Goal: Task Accomplishment & Management: Manage account settings

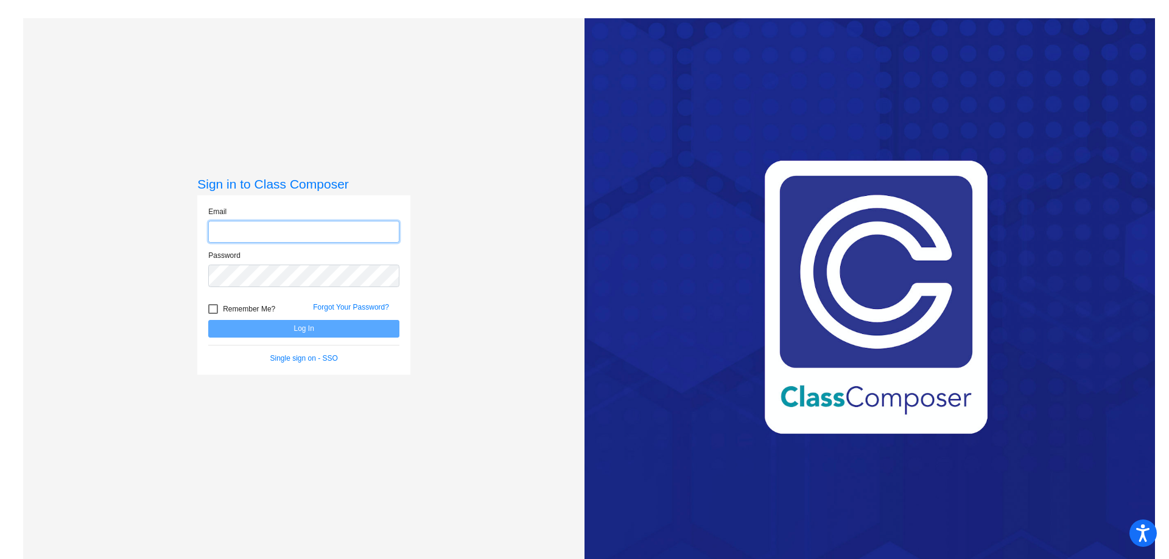
type input "[EMAIL_ADDRESS][DOMAIN_NAME]"
click at [255, 331] on button "Log In" at bounding box center [303, 329] width 191 height 18
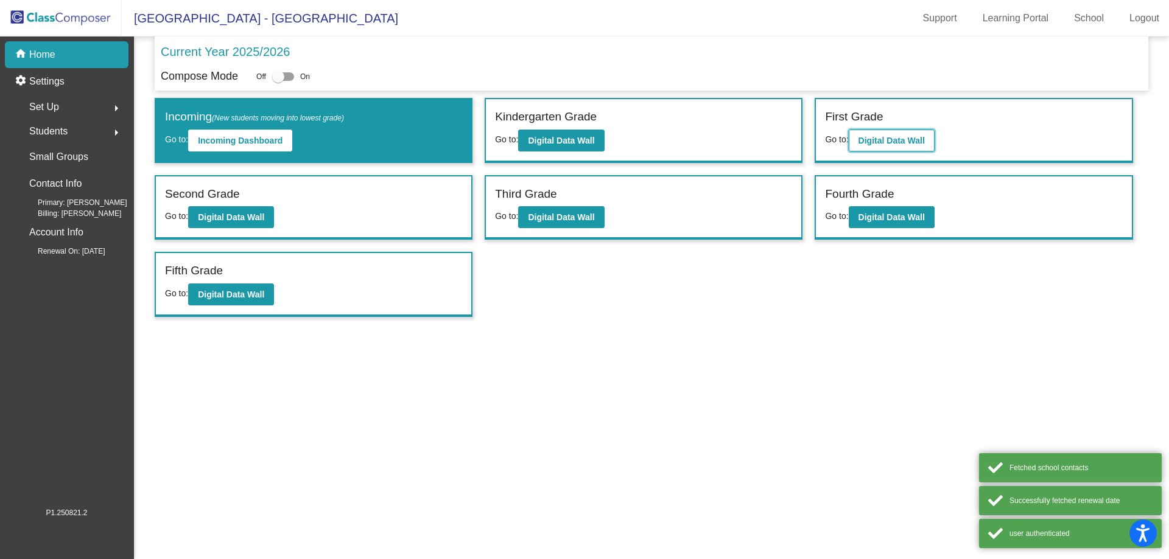
click at [885, 145] on button "Digital Data Wall" at bounding box center [891, 141] width 86 height 22
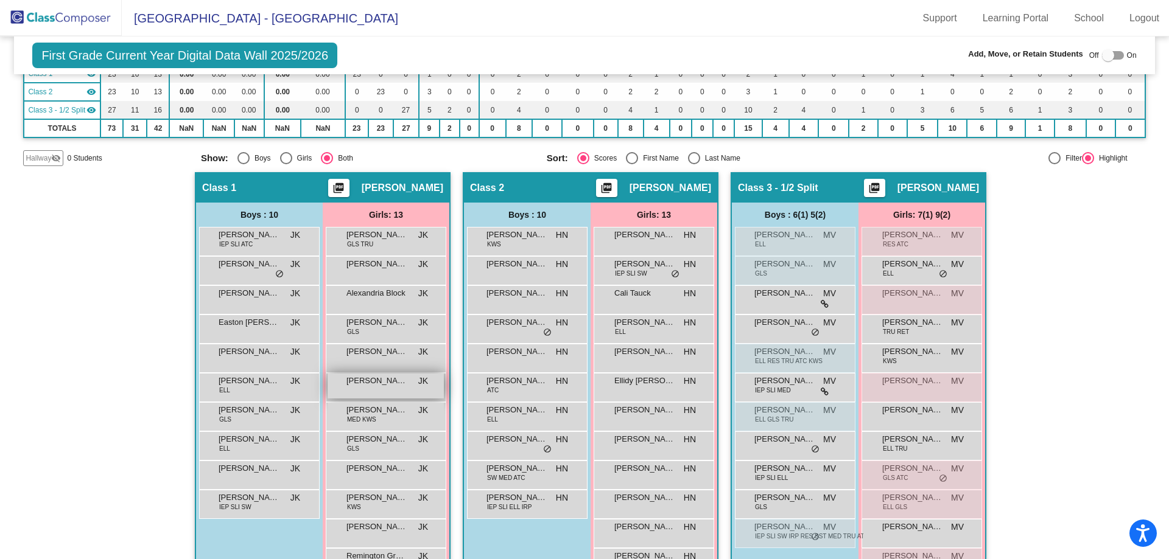
scroll to position [243, 0]
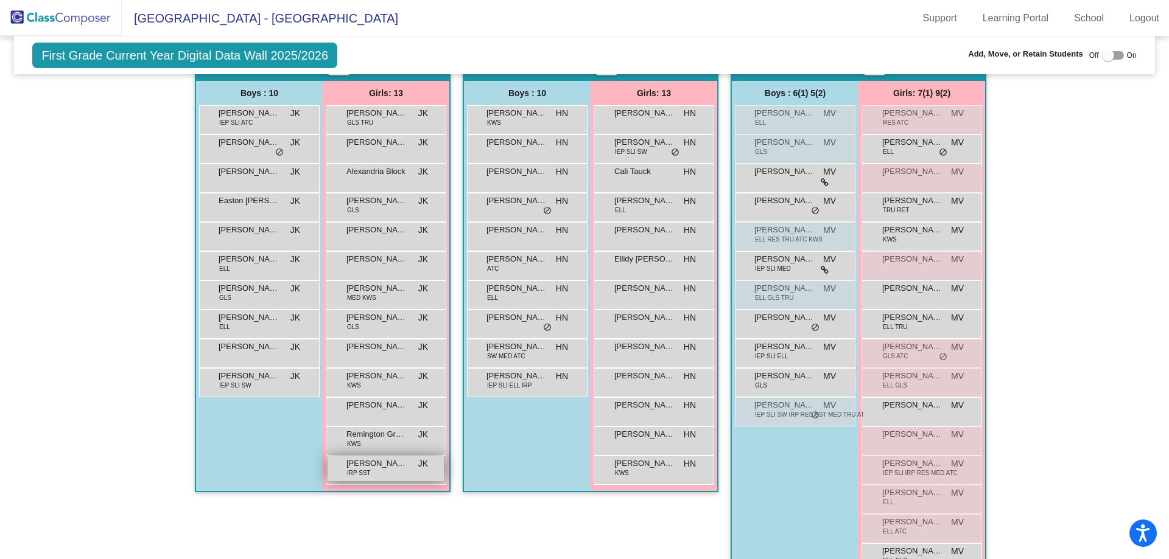
click at [378, 470] on div "[PERSON_NAME] IRP SST JK lock do_not_disturb_alt" at bounding box center [385, 468] width 116 height 25
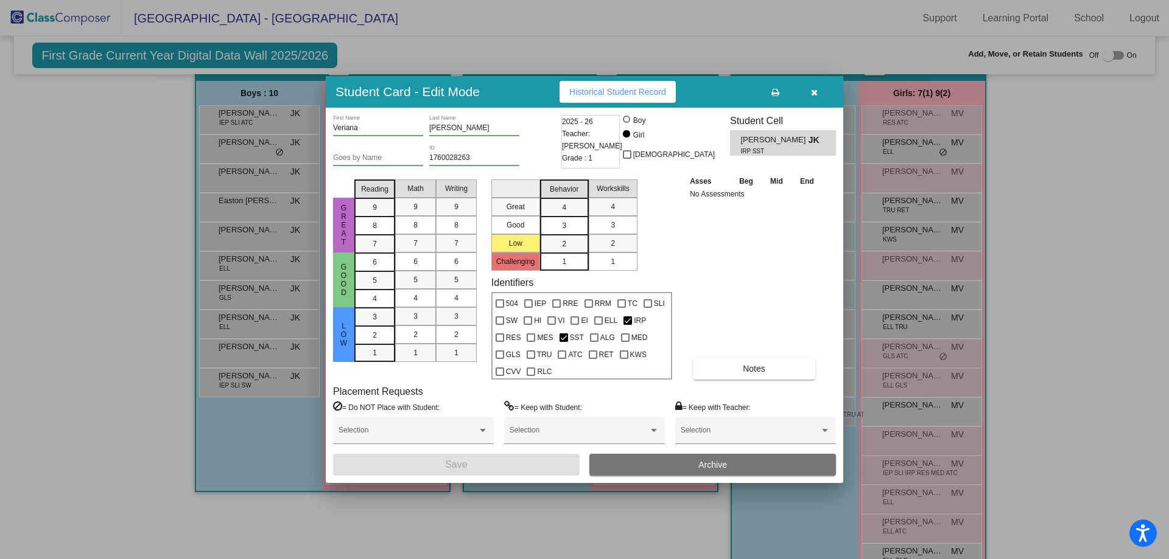
click at [649, 464] on button "Archive" at bounding box center [712, 465] width 246 height 22
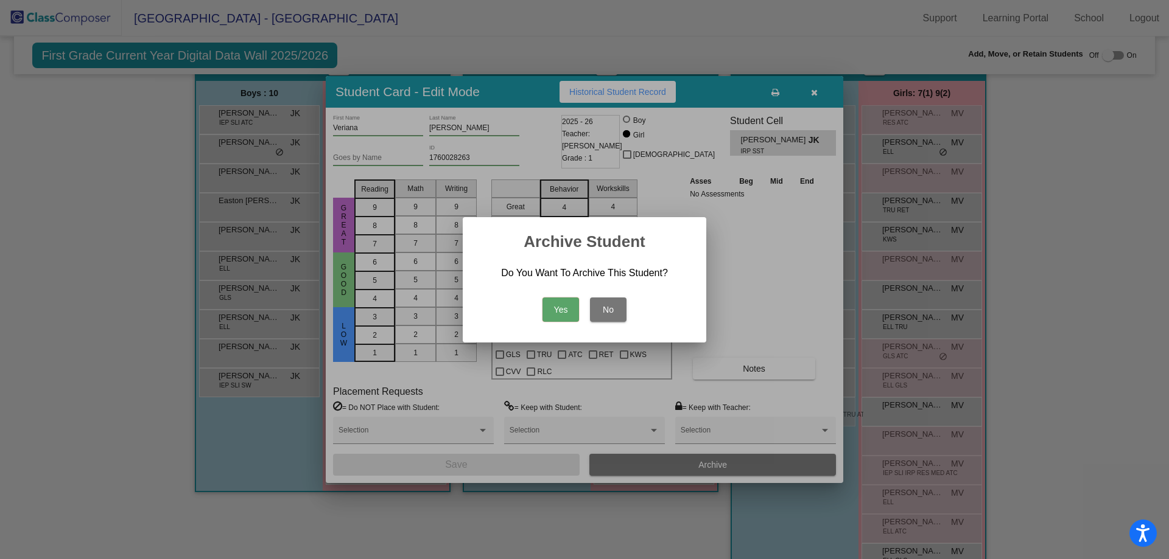
click at [561, 311] on button "Yes" at bounding box center [560, 310] width 37 height 24
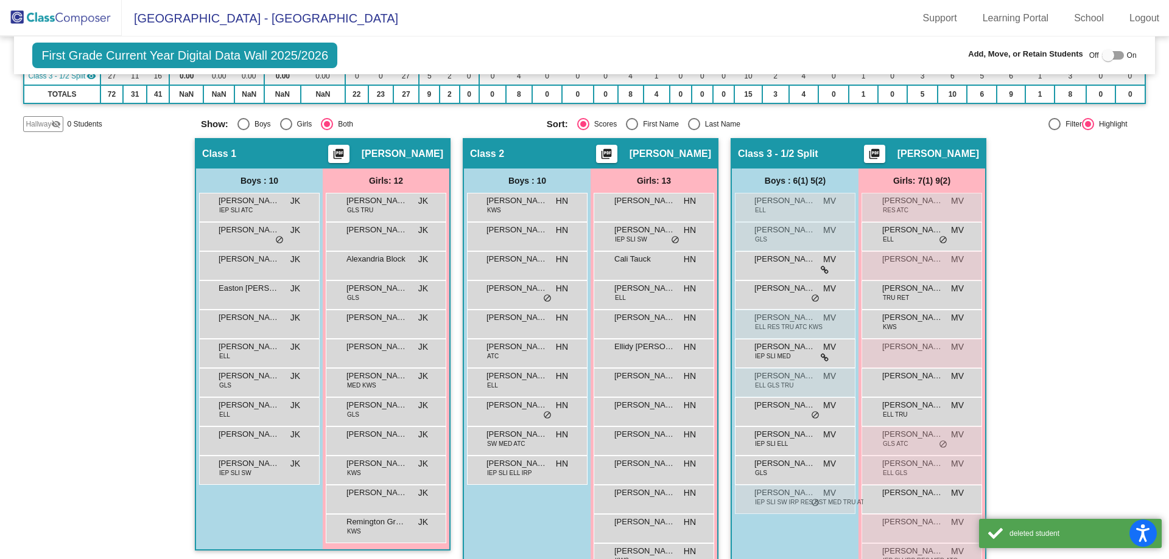
scroll to position [0, 0]
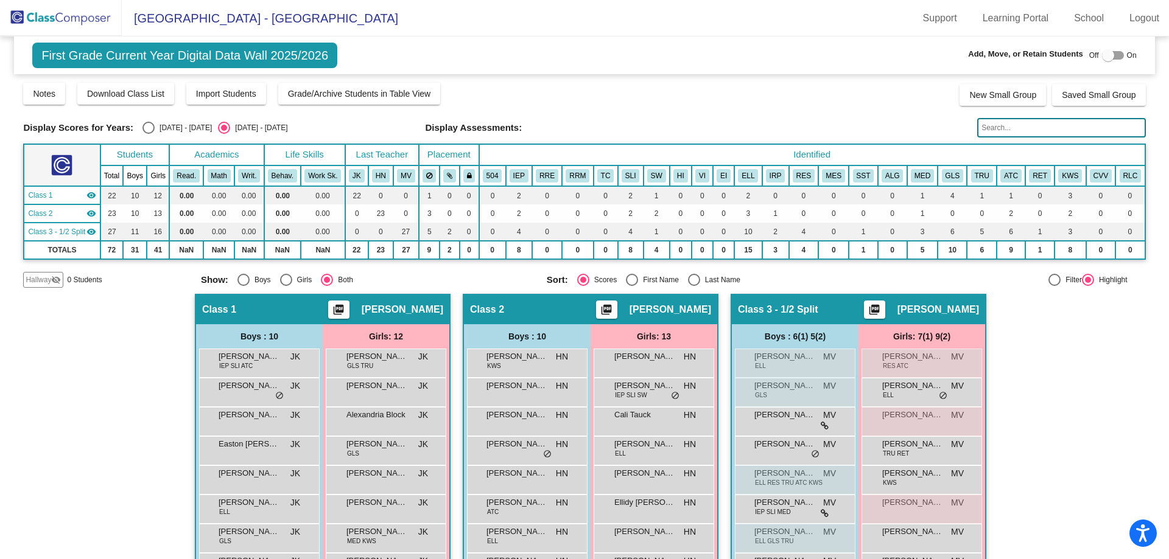
click at [74, 18] on img at bounding box center [61, 18] width 122 height 36
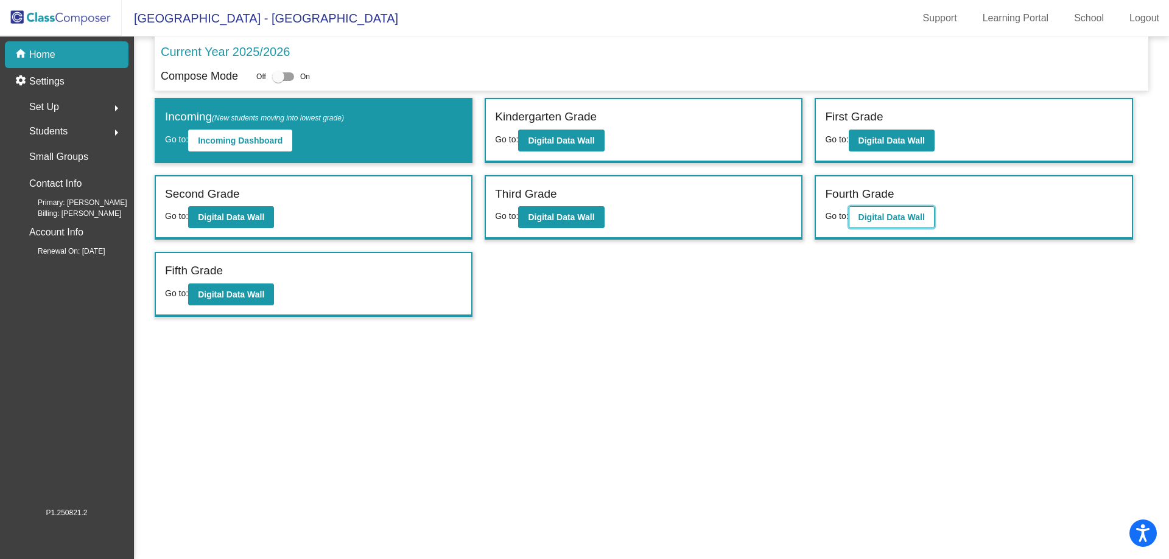
click at [873, 218] on b "Digital Data Wall" at bounding box center [891, 217] width 66 height 10
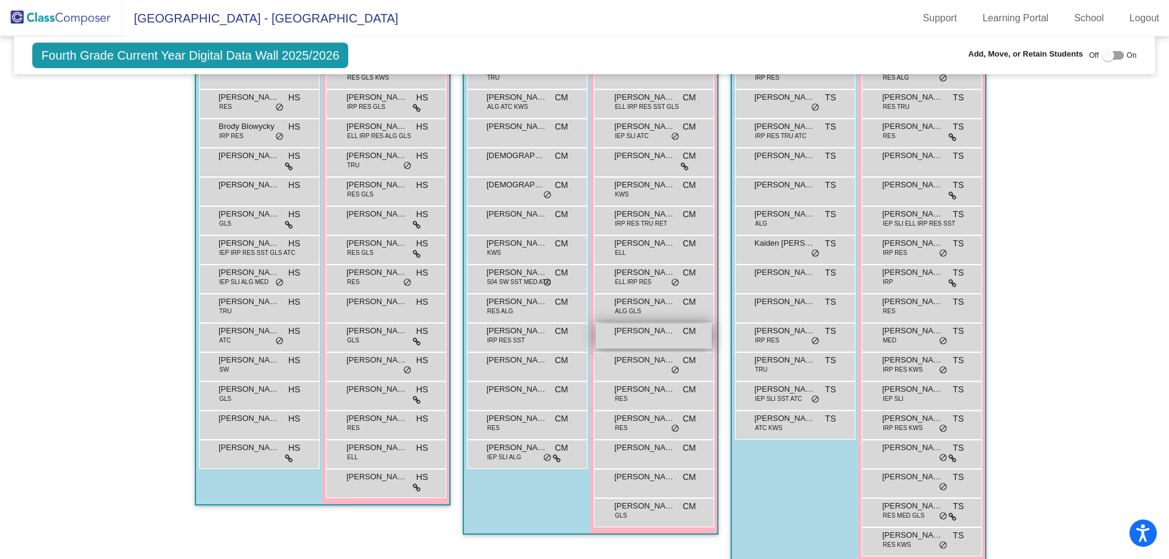
scroll to position [306, 0]
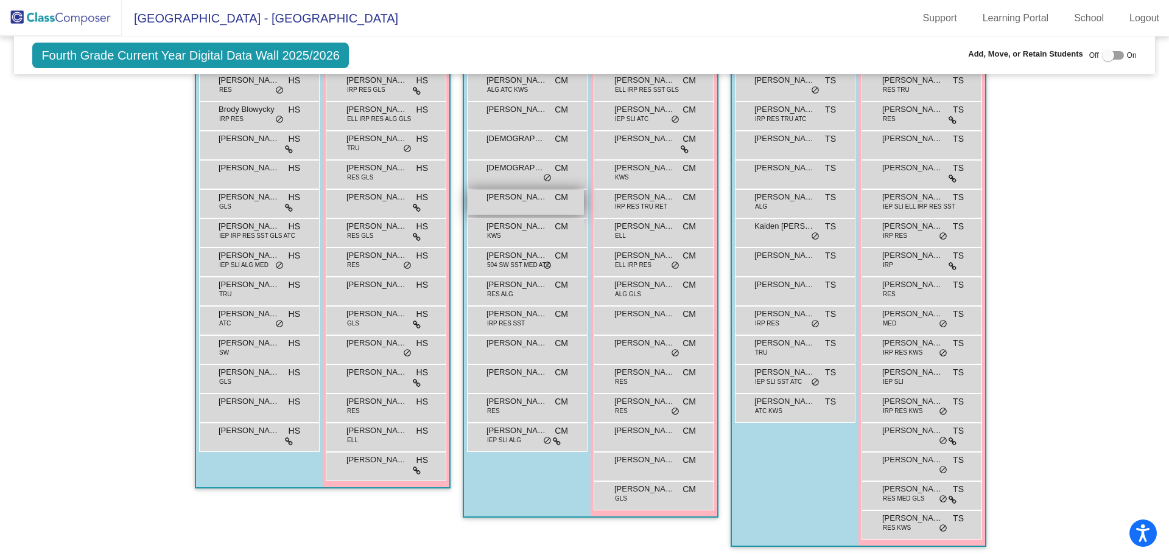
click at [504, 201] on span "[PERSON_NAME]" at bounding box center [516, 197] width 61 height 12
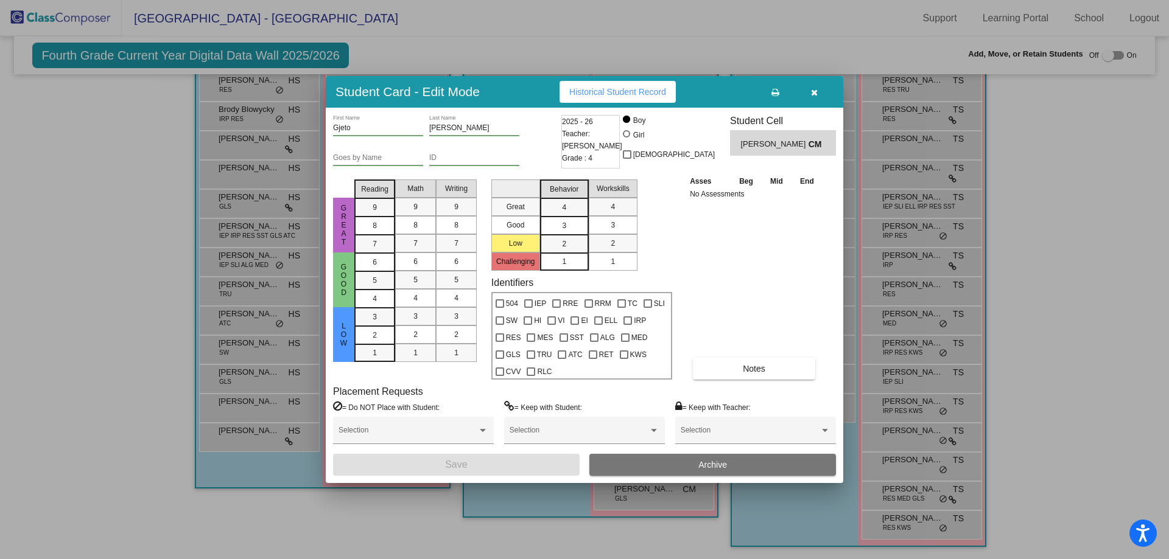
click at [643, 462] on button "Archive" at bounding box center [712, 465] width 246 height 22
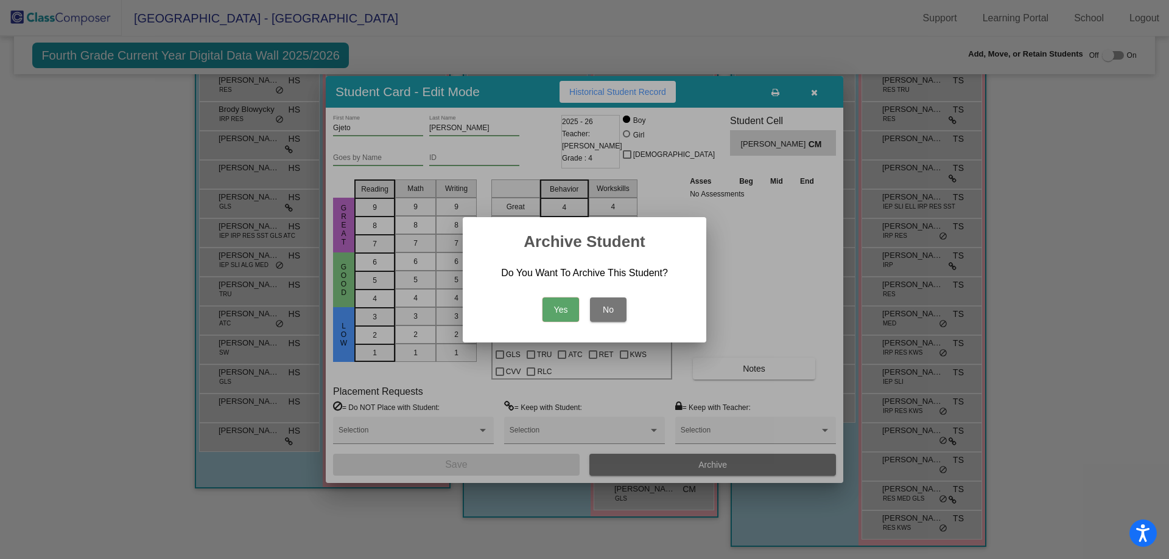
click at [556, 304] on button "Yes" at bounding box center [560, 310] width 37 height 24
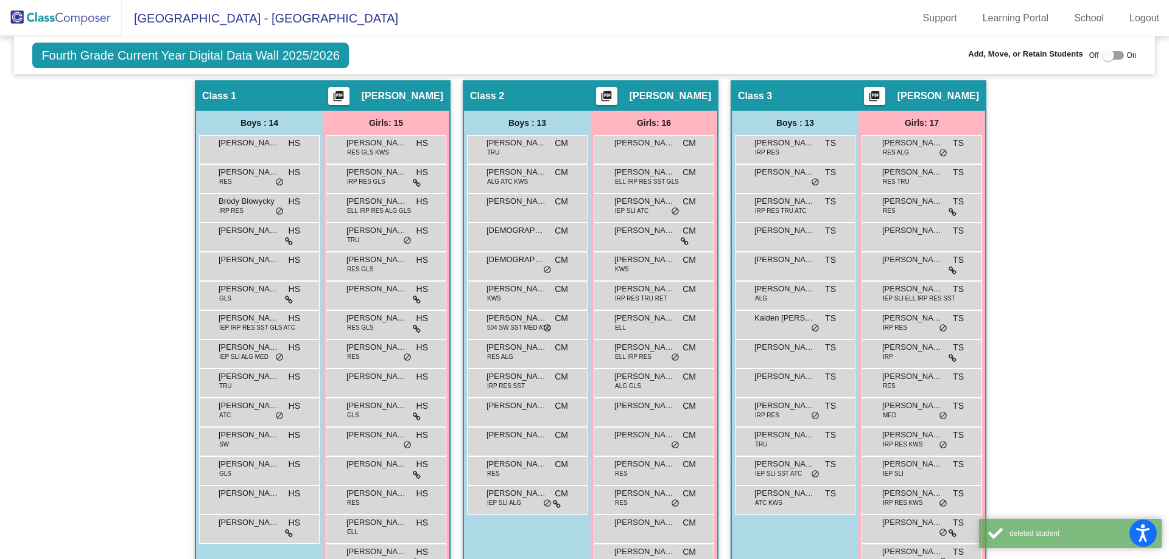
scroll to position [0, 0]
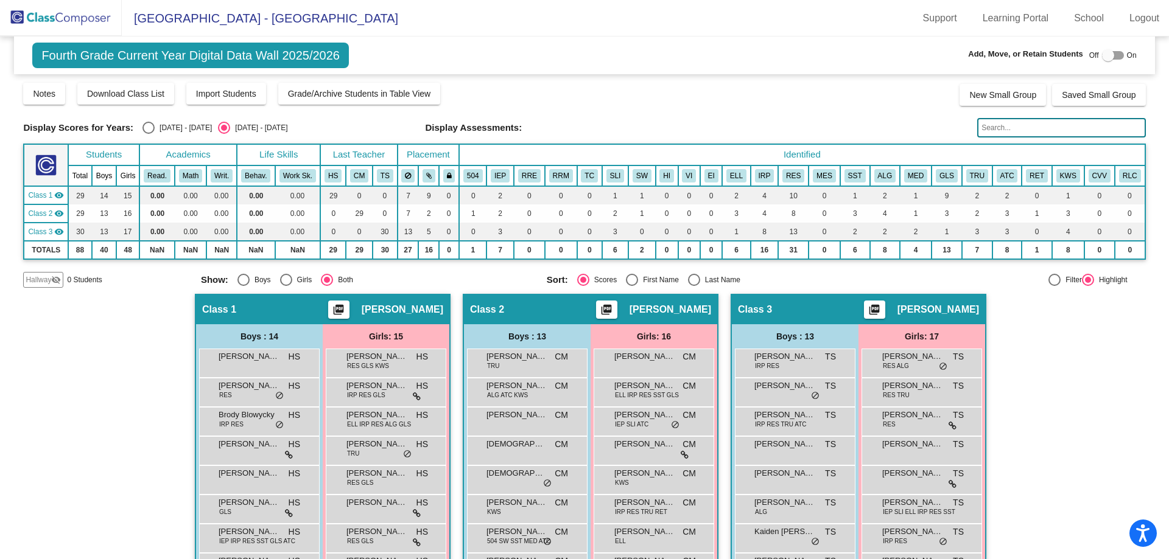
click at [67, 18] on img at bounding box center [61, 18] width 122 height 36
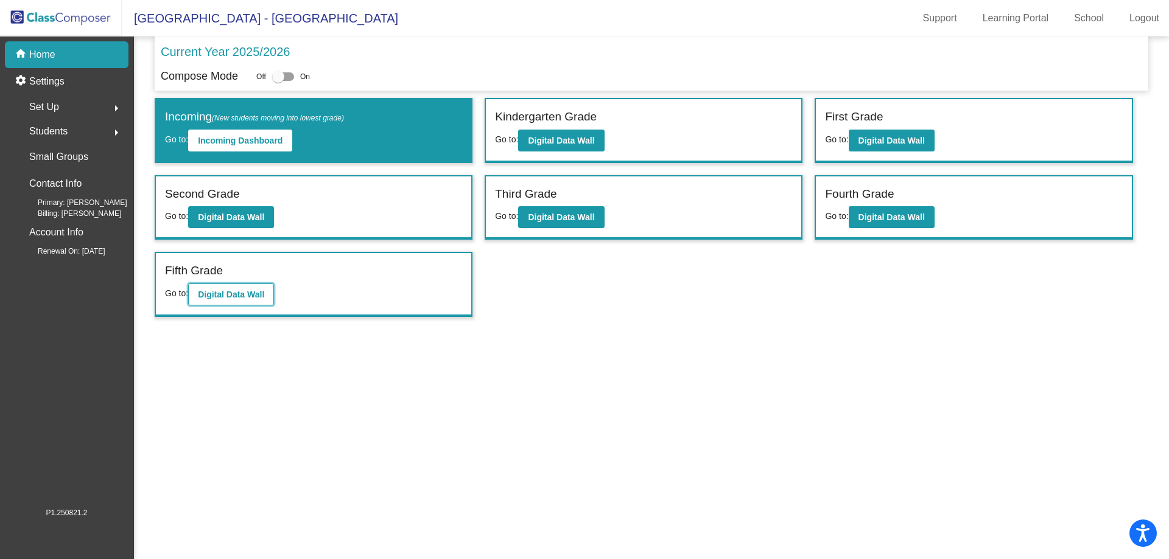
click at [203, 290] on b "Digital Data Wall" at bounding box center [231, 295] width 66 height 10
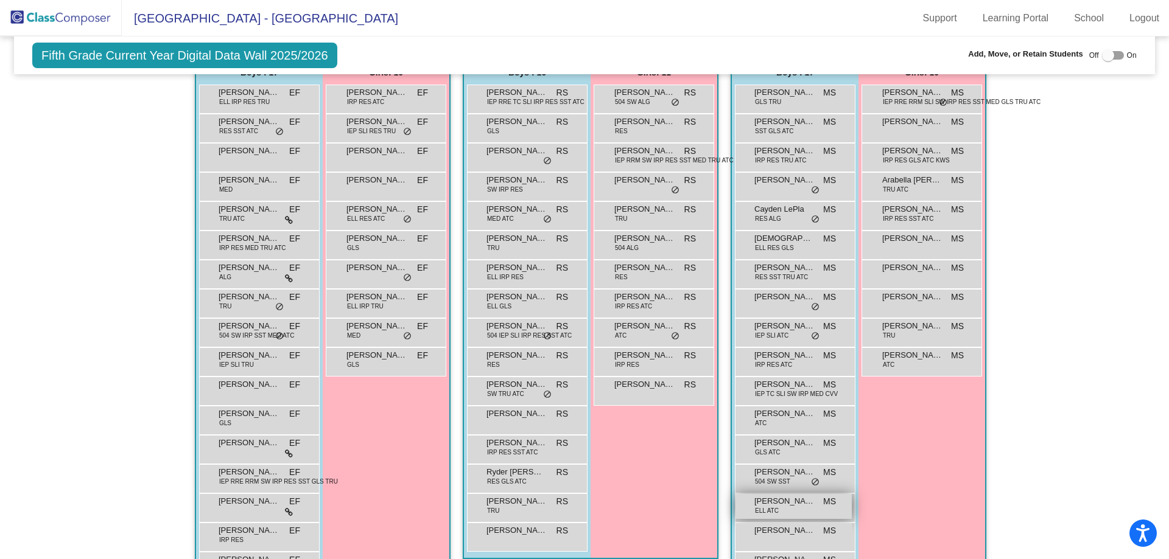
scroll to position [243, 0]
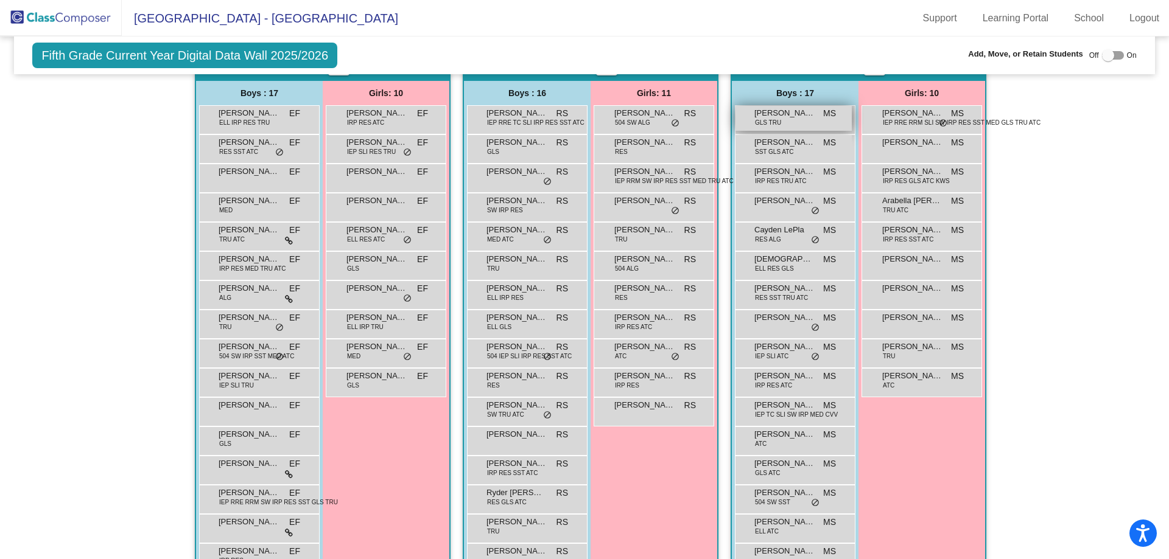
click at [763, 108] on span "[PERSON_NAME]" at bounding box center [784, 113] width 61 height 12
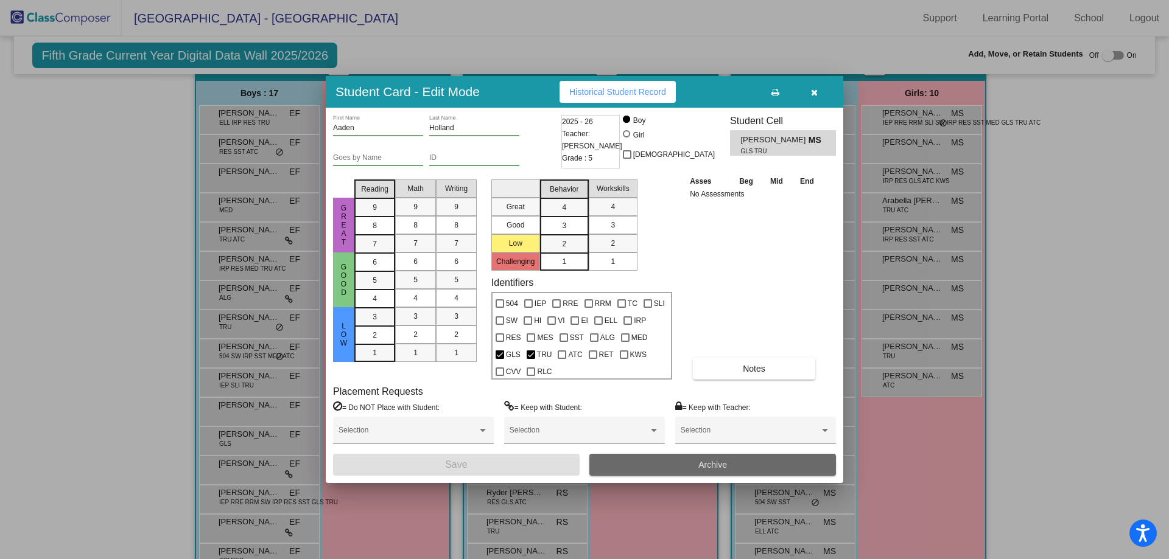
click at [623, 465] on button "Archive" at bounding box center [712, 465] width 246 height 22
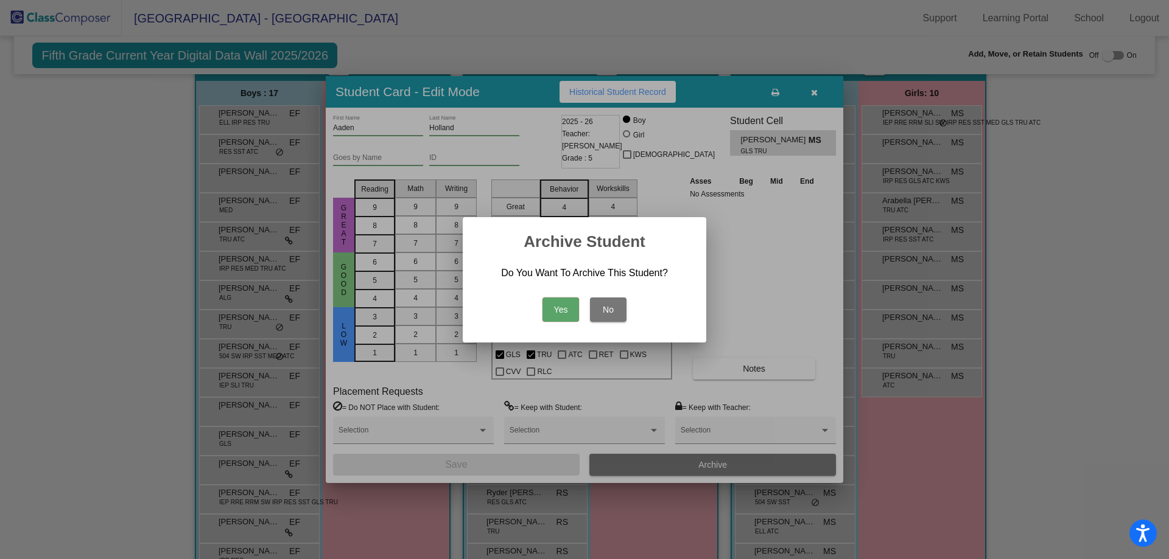
click at [561, 309] on button "Yes" at bounding box center [560, 310] width 37 height 24
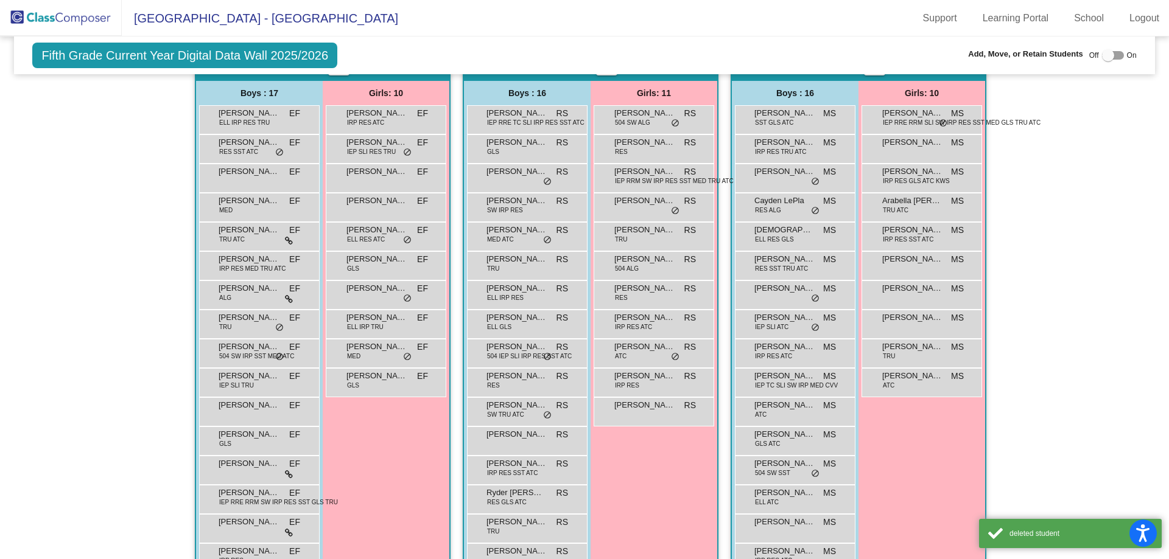
scroll to position [0, 0]
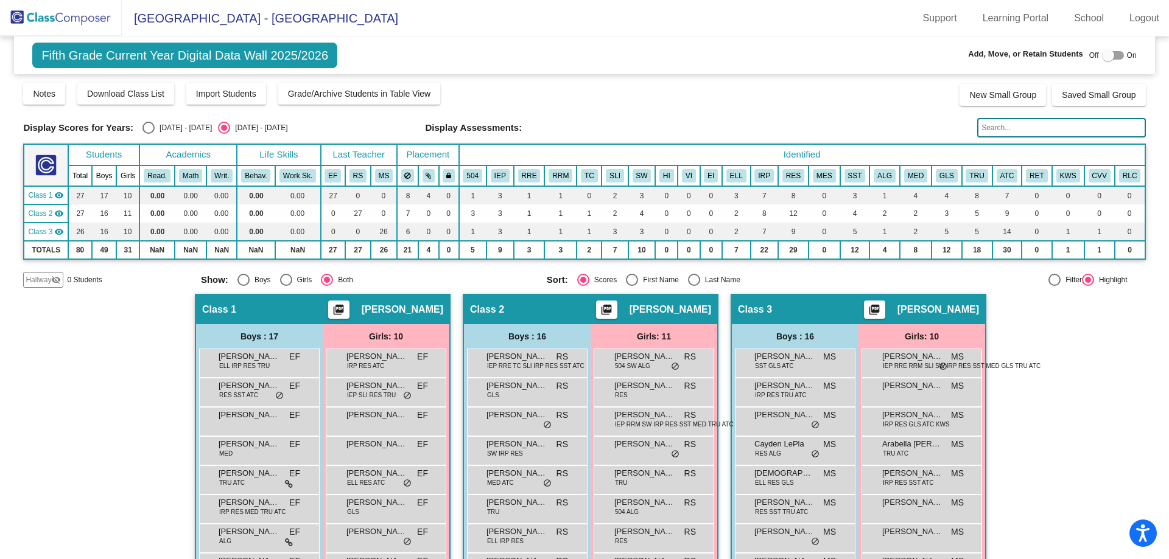
click at [61, 16] on img at bounding box center [61, 18] width 122 height 36
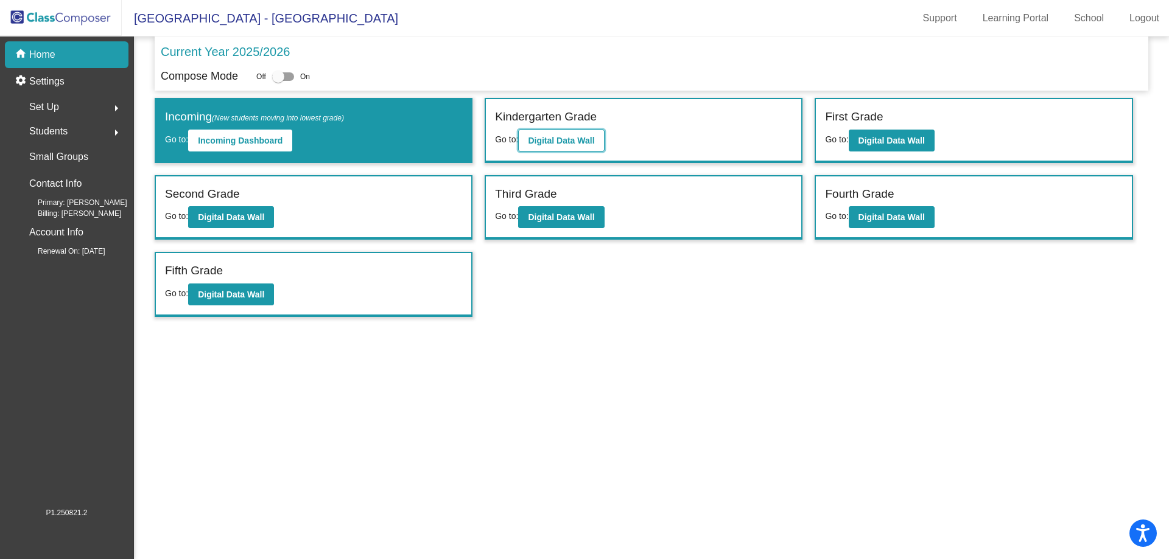
click at [559, 133] on button "Digital Data Wall" at bounding box center [561, 141] width 86 height 22
